Goal: Navigation & Orientation: Understand site structure

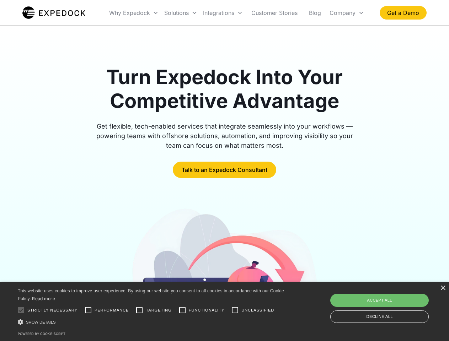
click at [237, 13] on div "Integrations" at bounding box center [222, 13] width 45 height 24
click at [134, 13] on div "Why Expedock" at bounding box center [129, 12] width 41 height 7
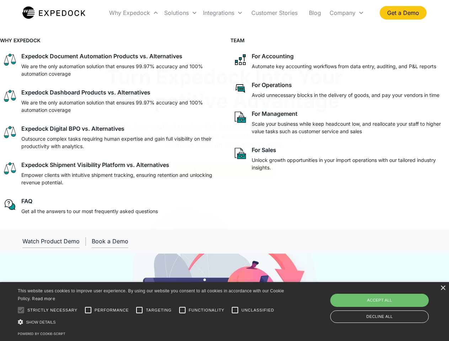
click at [181, 13] on div "Solutions" at bounding box center [176, 12] width 25 height 7
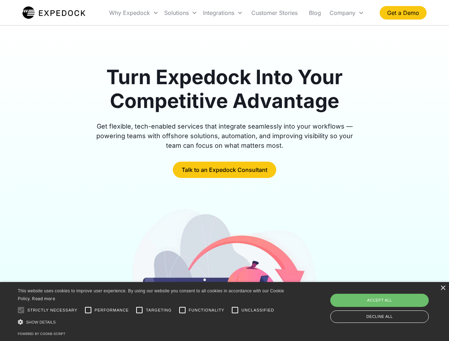
click at [223, 13] on div "Integrations" at bounding box center [218, 12] width 31 height 7
click at [346, 13] on div "Company" at bounding box center [342, 12] width 26 height 7
click at [21, 310] on div at bounding box center [21, 310] width 14 height 14
click at [88, 310] on input "Performance" at bounding box center [88, 310] width 14 height 14
checkbox input "true"
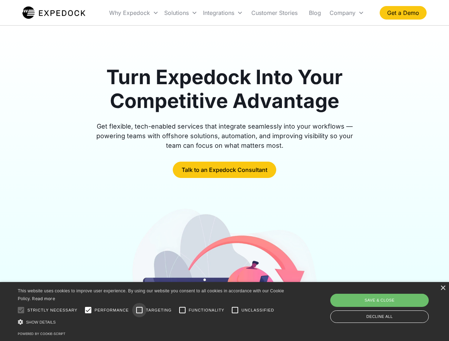
click at [139, 310] on input "Targeting" at bounding box center [139, 310] width 14 height 14
checkbox input "true"
click at [182, 310] on input "Functionality" at bounding box center [182, 310] width 14 height 14
checkbox input "true"
click at [235, 310] on input "Unclassified" at bounding box center [235, 310] width 14 height 14
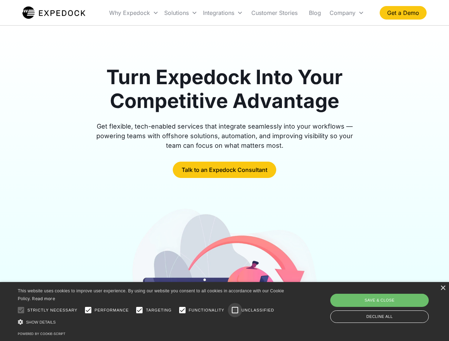
checkbox input "true"
